Goal: Transaction & Acquisition: Purchase product/service

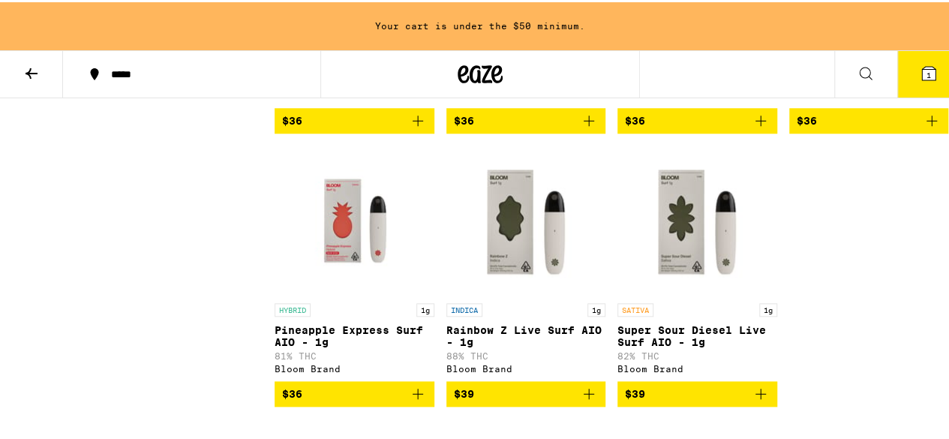
click at [839, 74] on button at bounding box center [865, 72] width 63 height 47
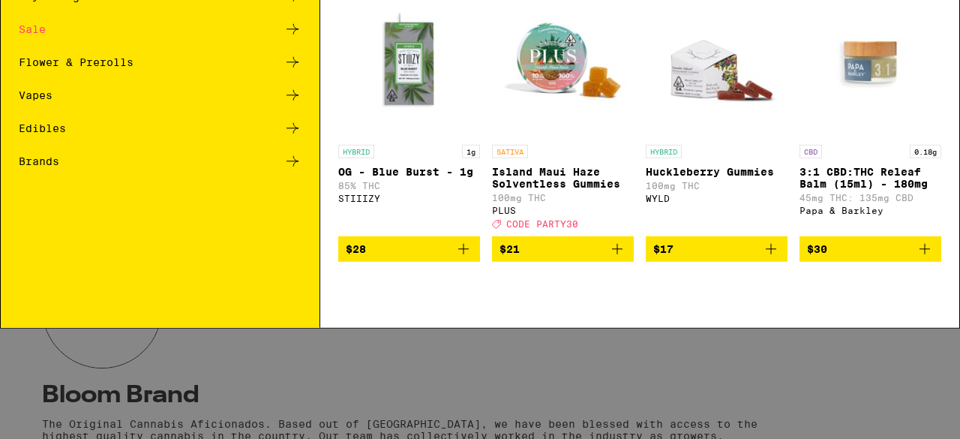
click at [222, 15] on div "Search for Products" at bounding box center [480, 25] width 959 height 48
click at [216, 27] on input "Search for Products" at bounding box center [478, 25] width 870 height 14
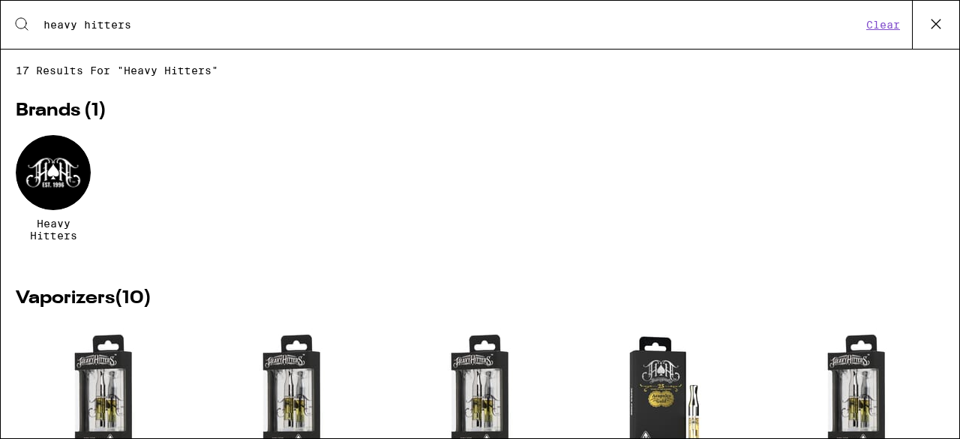
type input "heavy hitters"
click at [254, 195] on div "Heavy Hitters" at bounding box center [480, 199] width 929 height 129
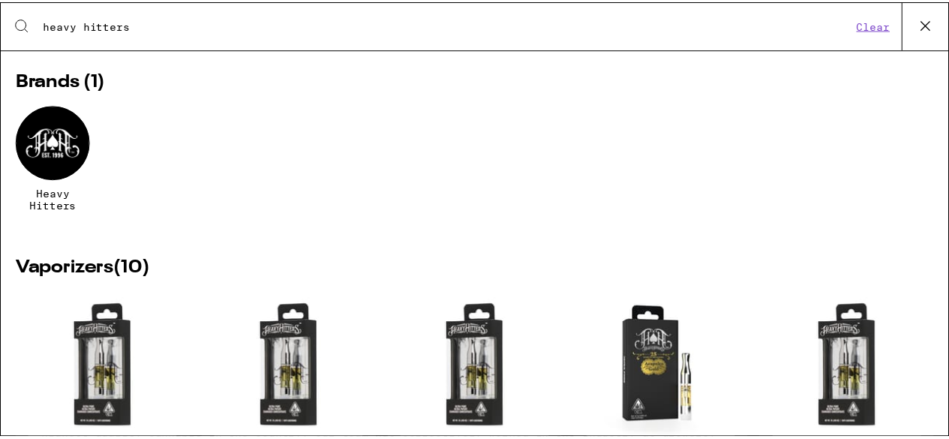
scroll to position [120, 0]
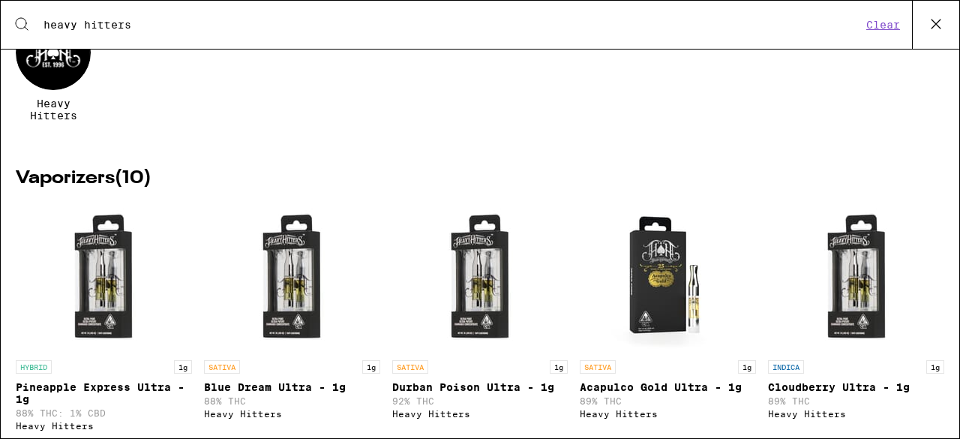
click at [78, 107] on span "Heavy Hitters" at bounding box center [53, 110] width 75 height 24
click at [68, 109] on span "Heavy Hitters" at bounding box center [53, 110] width 75 height 24
click at [56, 73] on div at bounding box center [53, 52] width 75 height 75
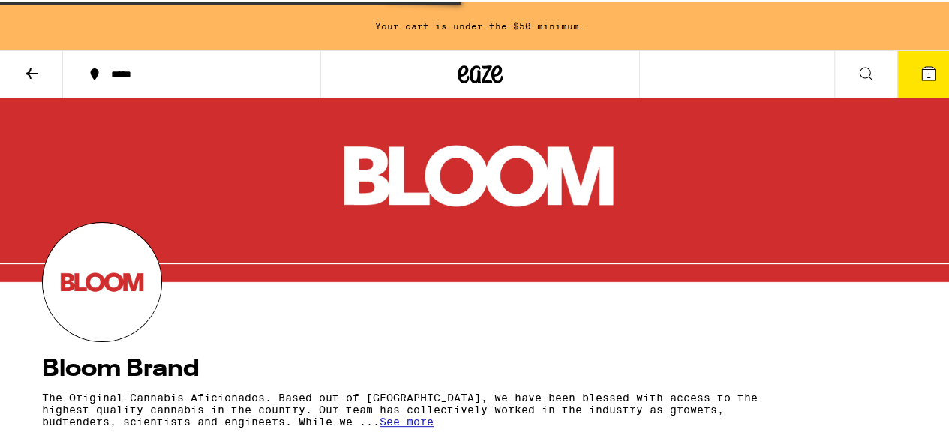
scroll to position [30, 0]
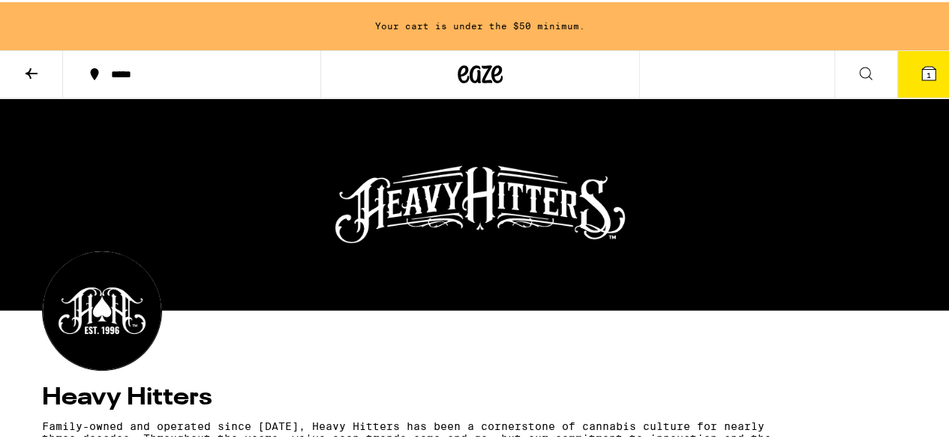
click at [857, 71] on icon at bounding box center [866, 71] width 18 height 18
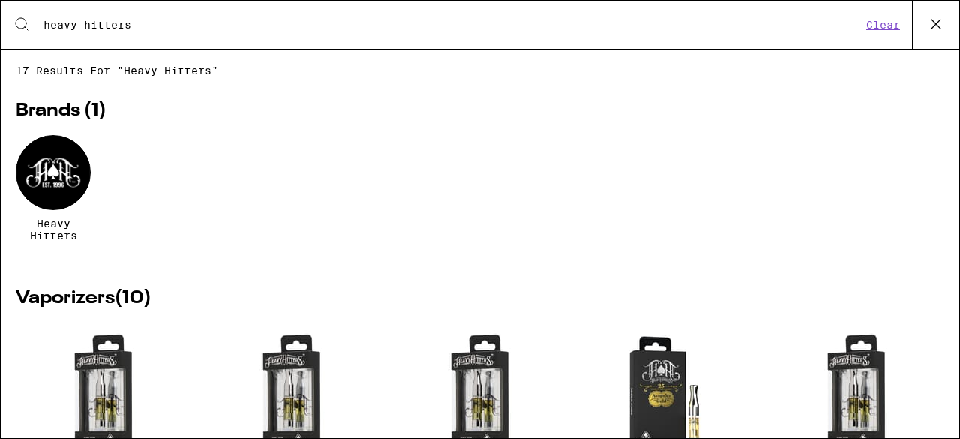
click at [26, 23] on icon at bounding box center [22, 24] width 18 height 18
